Goal: Task Accomplishment & Management: Complete application form

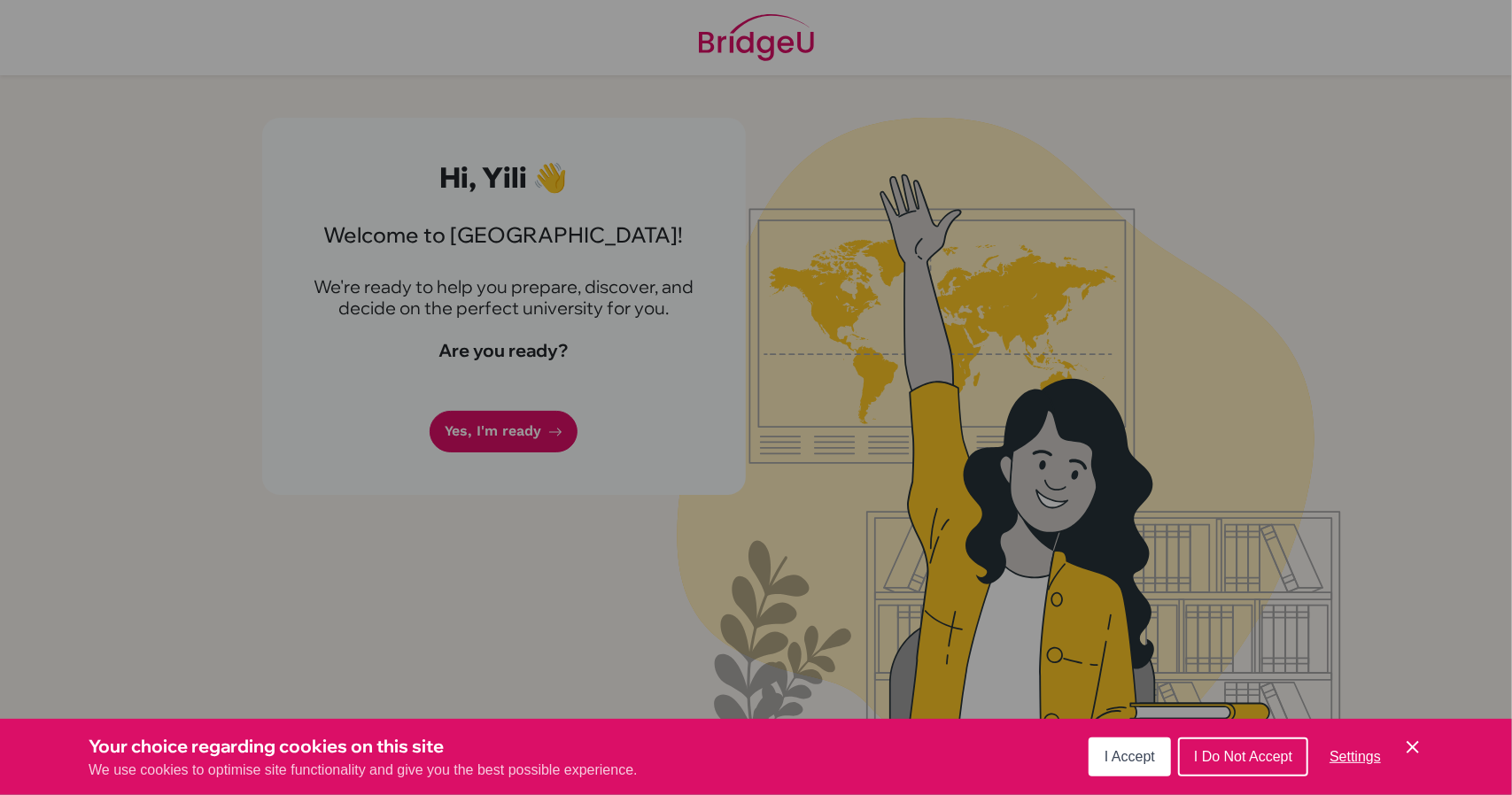
click at [1134, 759] on span "I Accept" at bounding box center [1130, 756] width 51 height 15
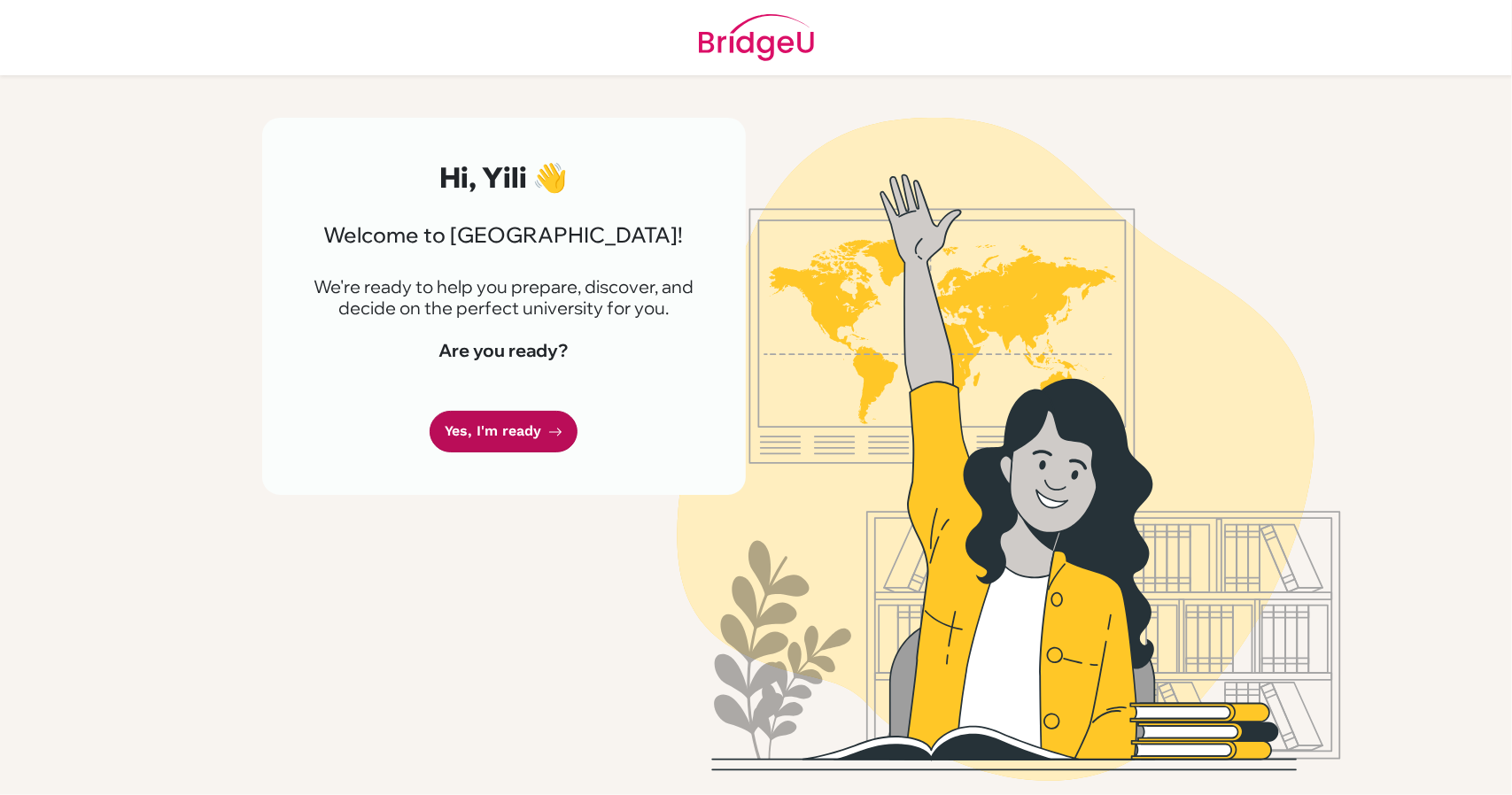
click at [506, 421] on link "Yes, I'm ready" at bounding box center [503, 431] width 148 height 41
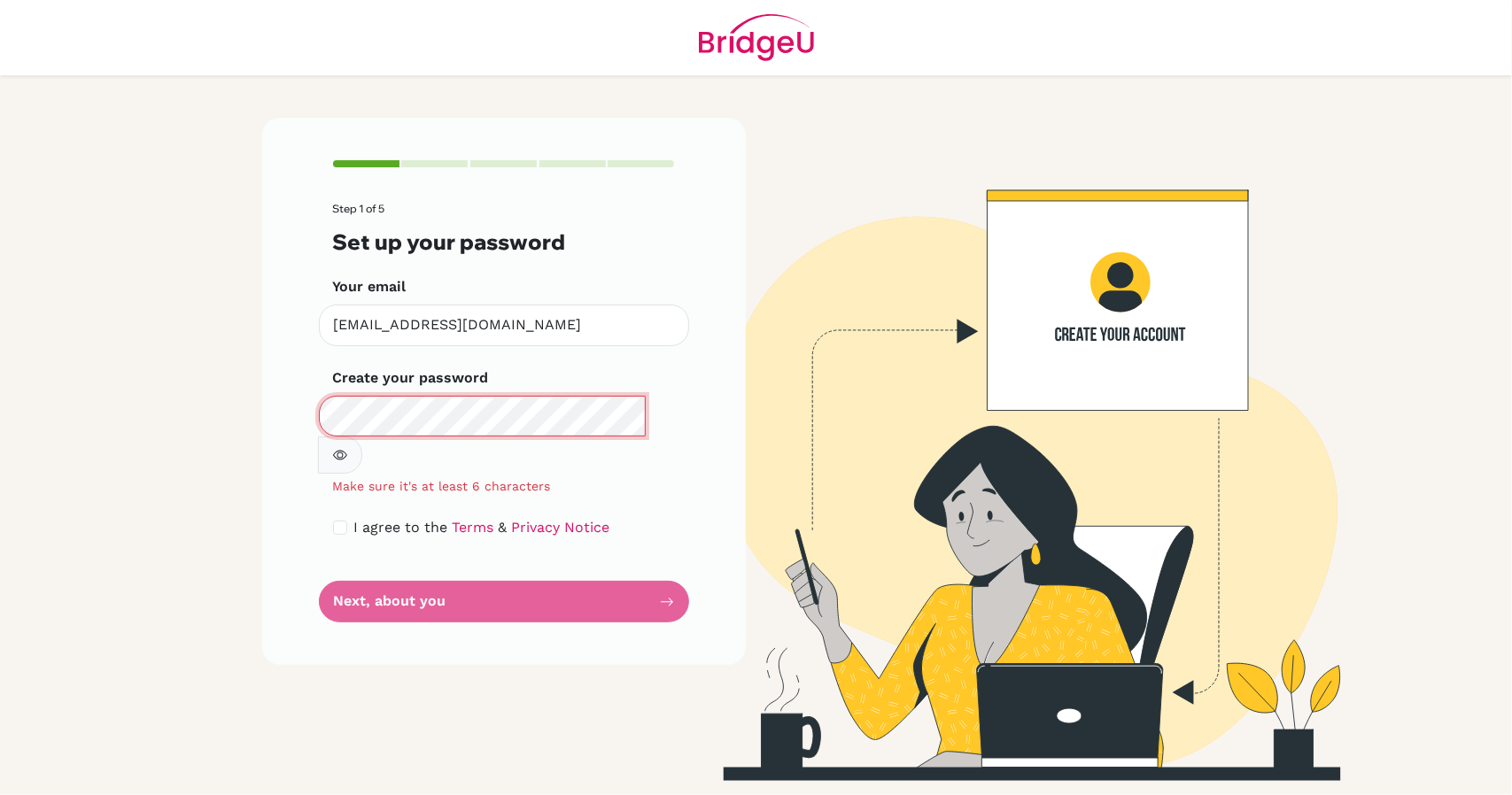
click at [193, 394] on main "Step 1 of 5 Set up your password Your email [EMAIL_ADDRESS][DOMAIN_NAME] Invali…" at bounding box center [756, 398] width 1512 height 795
click at [622, 513] on form "Step 1 of 5 Set up your password Your email [EMAIL_ADDRESS][DOMAIN_NAME] Invali…" at bounding box center [504, 413] width 342 height 420
click at [1368, 309] on img at bounding box center [1009, 449] width 1010 height 663
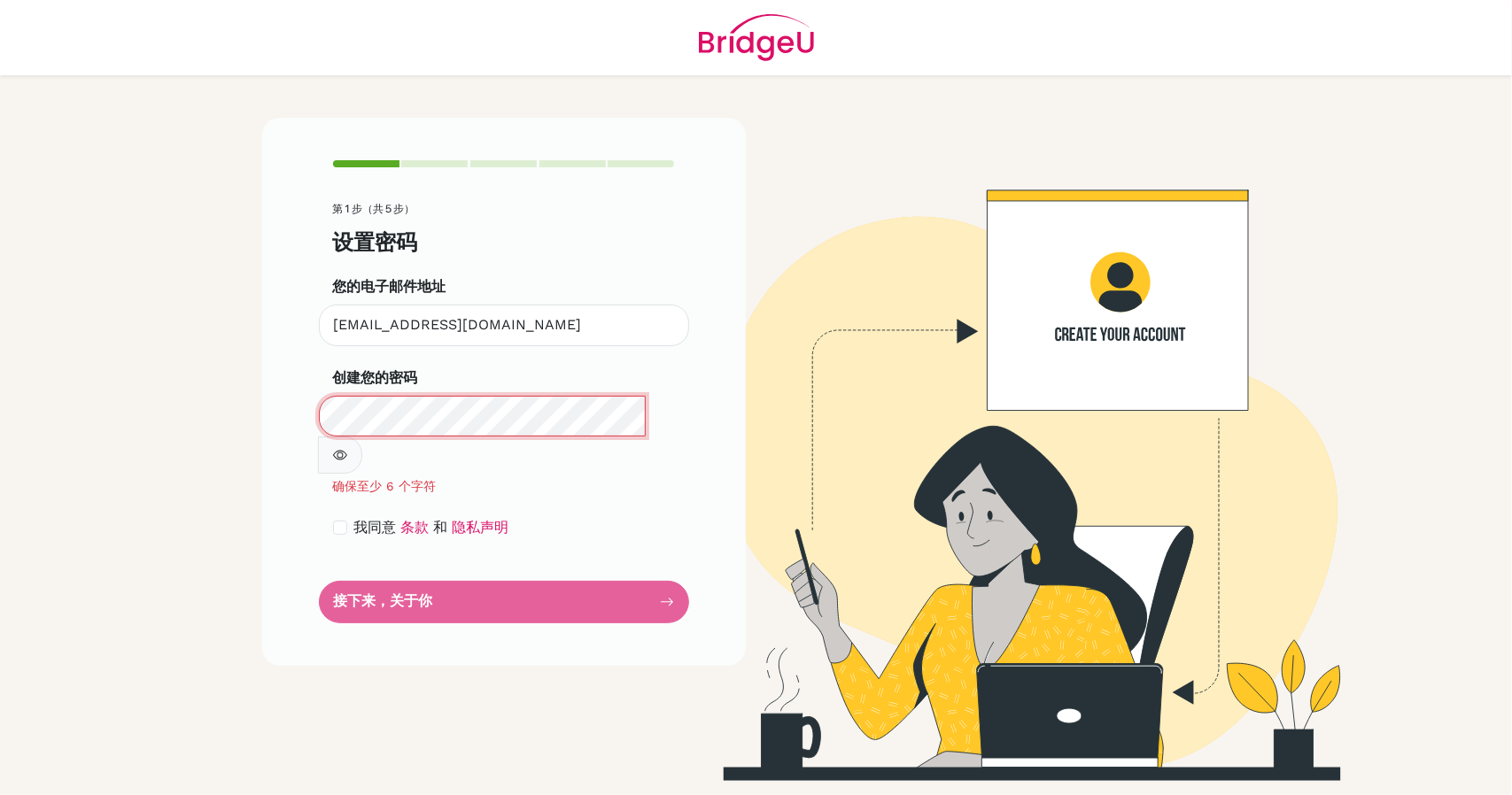
scroll to position [1, 0]
click at [203, 435] on main "第 1 步（共 5 步） 设置密码 您的电子邮件地址 [EMAIL_ADDRESS][DOMAIN_NAME] 无效的电子邮件地址 创建您的密码 确保至少 6…" at bounding box center [756, 398] width 1512 height 795
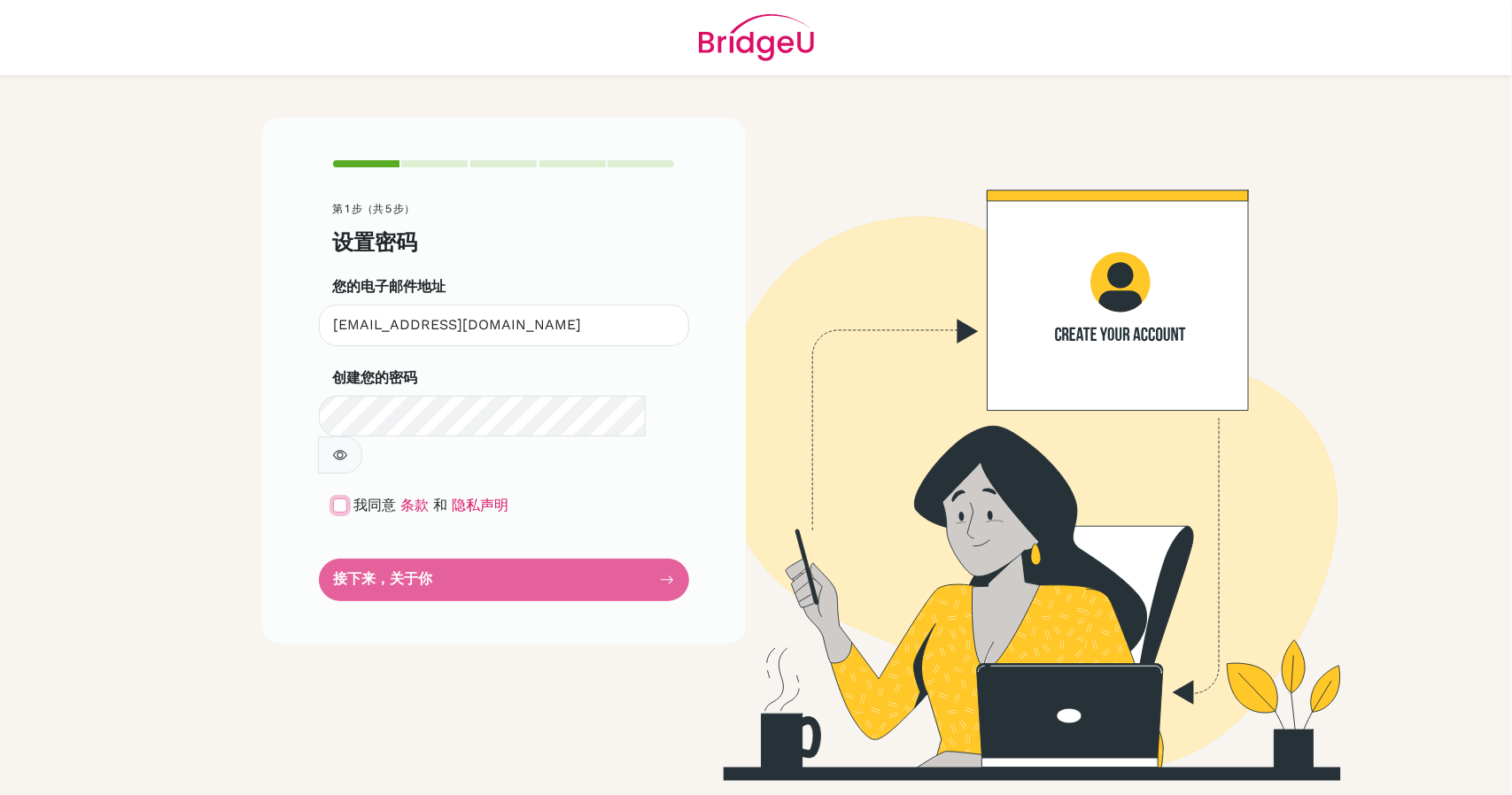
click at [340, 498] on input "checkbox" at bounding box center [339, 505] width 14 height 14
checkbox input "true"
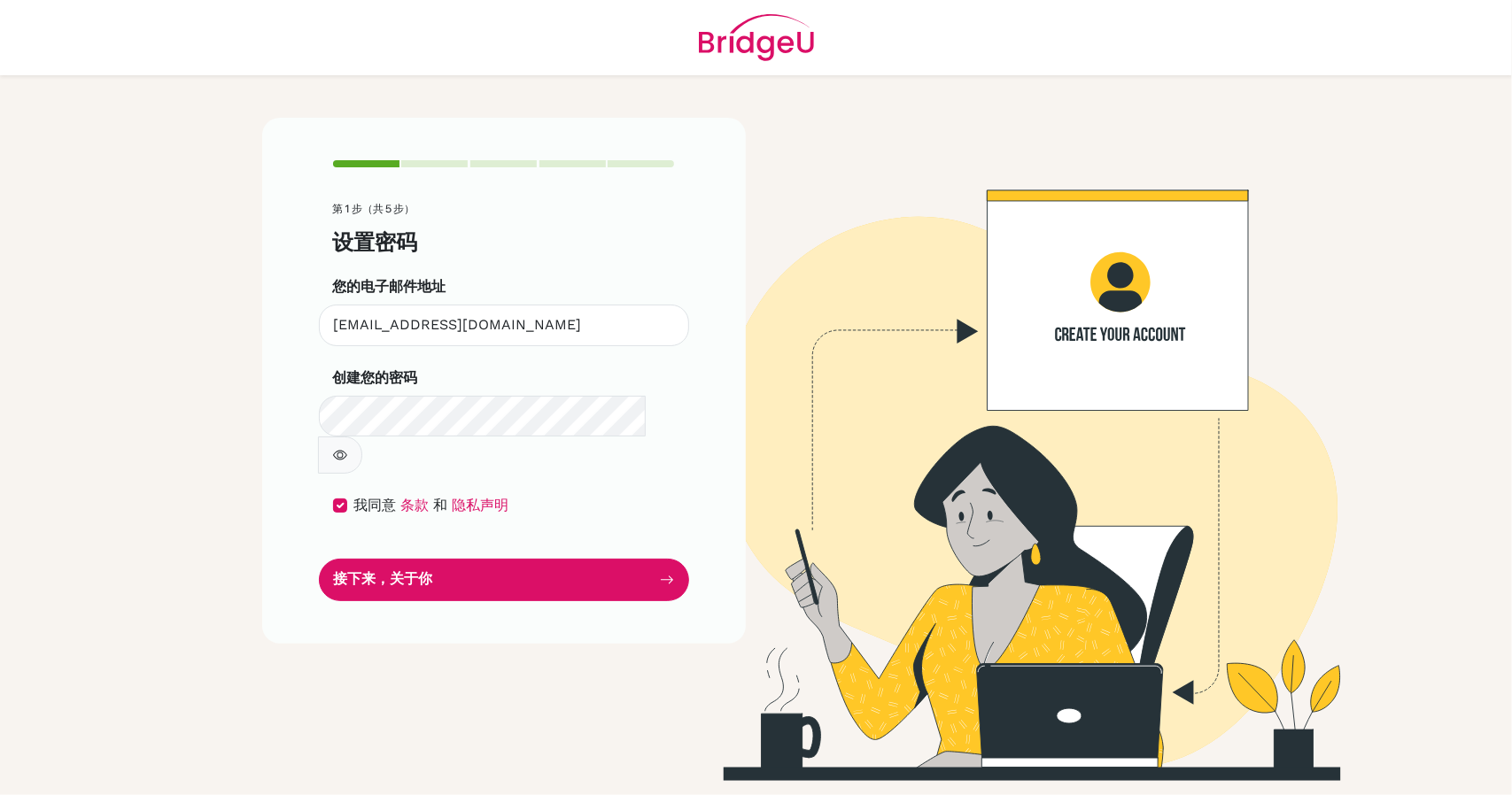
click at [362, 436] on button "button" at bounding box center [339, 455] width 44 height 38
click at [581, 558] on button "接下来，关于你" at bounding box center [504, 579] width 370 height 41
